Goal: Book appointment/travel/reservation

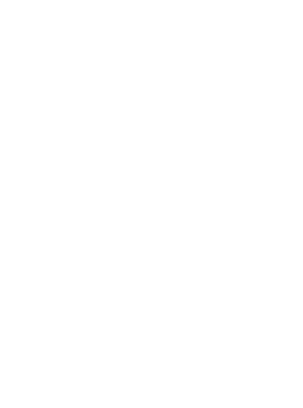
click at [47, 302] on div at bounding box center [45, 300] width 6 height 3
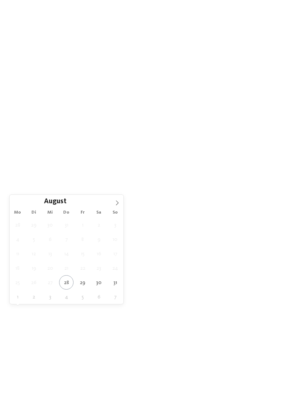
click at [118, 205] on icon at bounding box center [116, 202] width 5 height 5
type div "[DATE]"
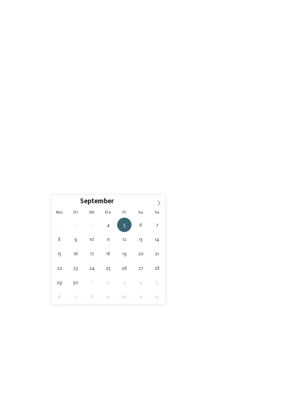
type div "[DATE]"
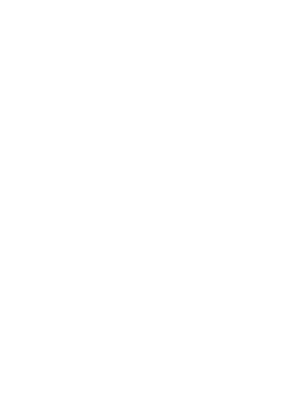
click at [127, 302] on icon at bounding box center [127, 300] width 3 height 3
click at [194, 164] on div at bounding box center [195, 167] width 7 height 7
click at [194, 193] on div at bounding box center [195, 196] width 7 height 7
click at [192, 208] on div at bounding box center [195, 211] width 7 height 7
click at [195, 179] on div at bounding box center [195, 182] width 7 height 7
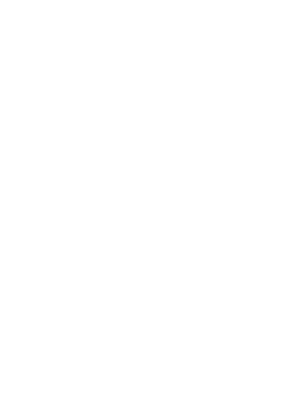
click at [196, 223] on div at bounding box center [195, 226] width 7 height 7
click at [158, 250] on span "übernehmen" at bounding box center [151, 252] width 31 height 5
click at [232, 302] on icon at bounding box center [231, 300] width 3 height 3
click at [214, 94] on icon at bounding box center [211, 100] width 16 height 13
click at [244, 302] on icon at bounding box center [245, 300] width 3 height 3
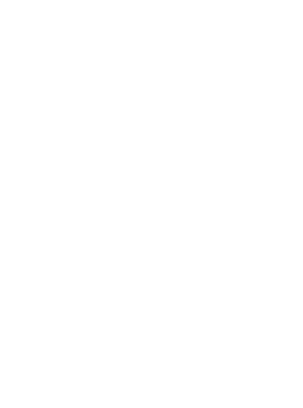
click at [135, 201] on div at bounding box center [136, 204] width 7 height 7
click at [159, 258] on span "übernehmen" at bounding box center [151, 260] width 31 height 5
click at [268, 307] on link "Hotel finden" at bounding box center [273, 301] width 39 height 13
click at [243, 143] on div "NEW [DATE]" at bounding box center [221, 162] width 133 height 75
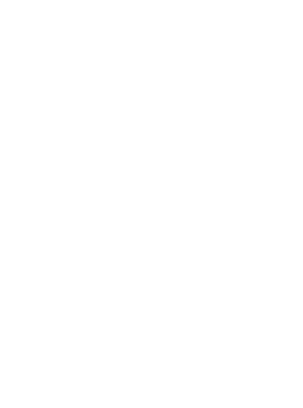
scroll to position [0, 0]
